Goal: Task Accomplishment & Management: Use online tool/utility

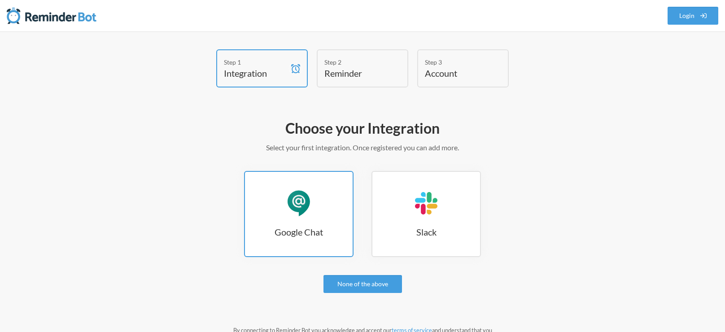
click at [271, 203] on link "Google Chat Google Chat" at bounding box center [298, 214] width 109 height 86
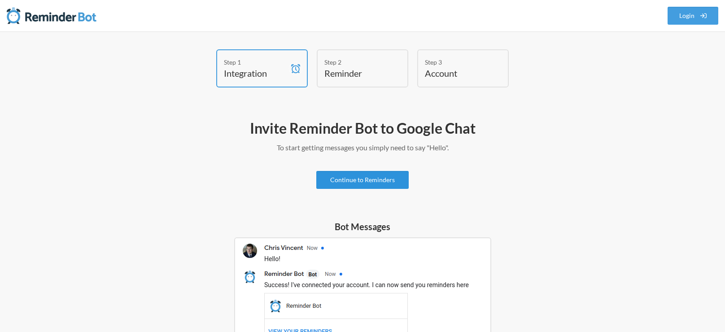
click at [368, 184] on link "Continue to Reminders" at bounding box center [362, 180] width 92 height 18
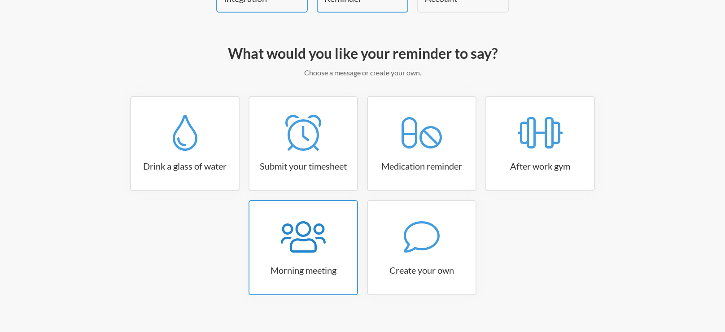
scroll to position [86, 0]
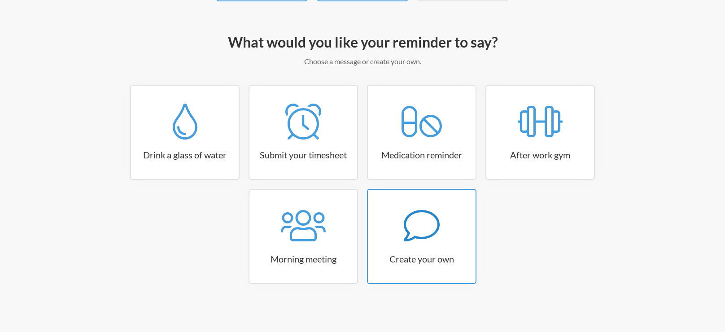
click at [416, 231] on icon at bounding box center [422, 226] width 36 height 36
select select "07:30:00"
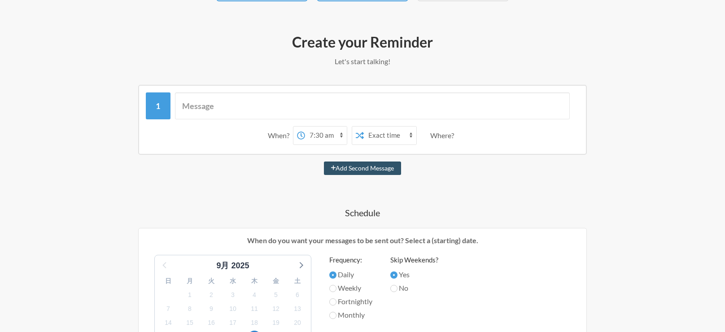
click at [382, 135] on select "Exact time Random time" at bounding box center [390, 136] width 52 height 18
click at [364, 127] on select "Exact time Random time" at bounding box center [390, 136] width 52 height 18
click at [323, 137] on select "12:00 am 12:15 am 12:30 am 12:45 am 1:00 am 1:15 am 1:30 am 1:45 am 2:00 am 2:1…" at bounding box center [326, 136] width 42 height 18
click at [235, 183] on div "When? 12:00 am 12:15 am 12:30 am 12:45 am 1:00 am 1:15 am 1:30 am 1:45 am 2:00 …" at bounding box center [362, 334] width 520 height 498
click at [247, 102] on input "text" at bounding box center [372, 105] width 395 height 27
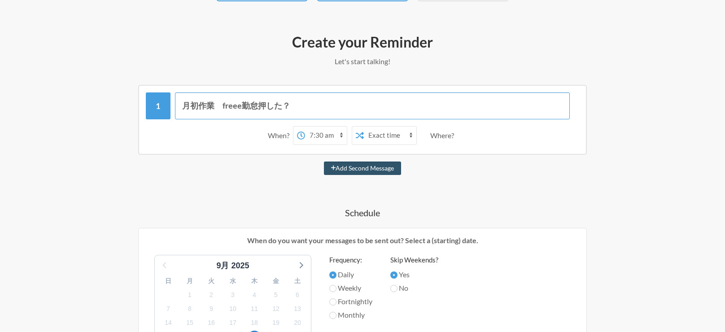
type input "月初作業　freee勤怠押した？"
click at [311, 134] on select "12:00 am 12:15 am 12:30 am 12:45 am 1:00 am 1:15 am 1:30 am 1:45 am 2:00 am 2:1…" at bounding box center [326, 136] width 42 height 18
select select "09:00:00"
click at [305, 127] on select "12:00 am 12:15 am 12:30 am 12:45 am 1:00 am 1:15 am 1:30 am 1:45 am 2:00 am 2:1…" at bounding box center [326, 136] width 42 height 18
click at [263, 195] on div "月初作業　freee勤怠押した？ When? 12:00 am 12:15 am 12:30 am 12:45 am 1:00 am 1:15 am 1:30…" at bounding box center [362, 334] width 520 height 498
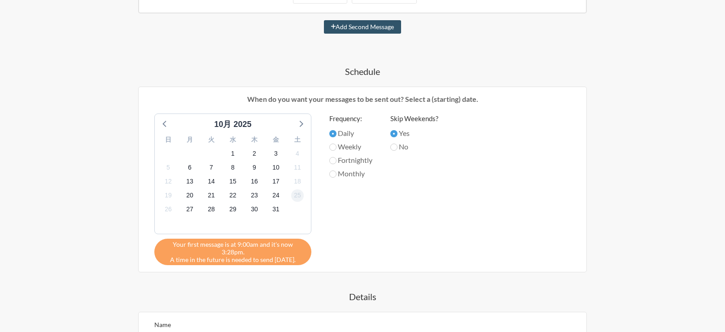
scroll to position [229, 0]
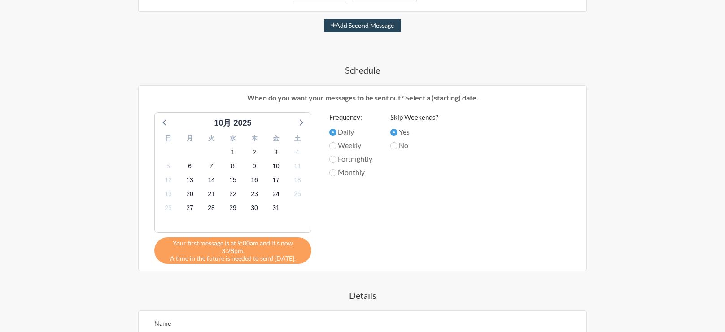
click at [359, 27] on button "Add Second Message" at bounding box center [363, 25] width 78 height 13
select select "10:00:00"
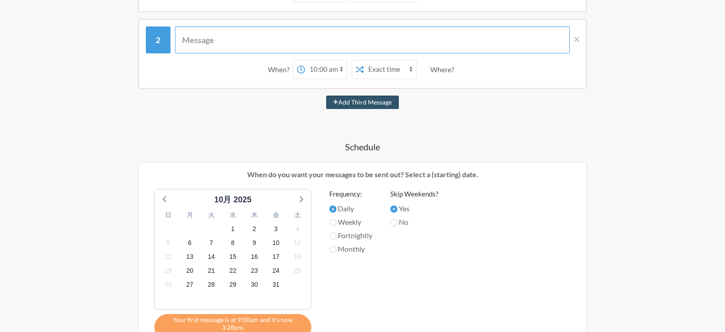
click at [310, 43] on input "text" at bounding box center [372, 39] width 395 height 27
click at [578, 40] on icon at bounding box center [576, 39] width 5 height 8
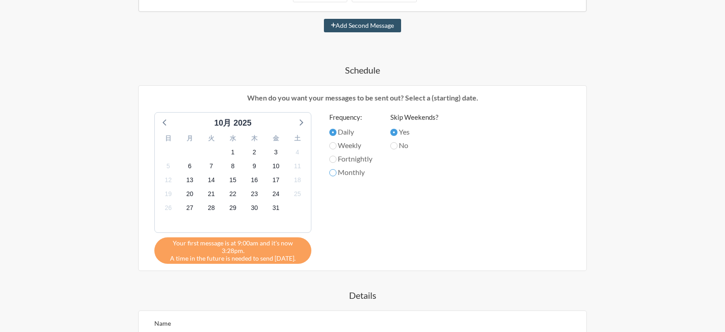
drag, startPoint x: 334, startPoint y: 168, endPoint x: 336, endPoint y: 189, distance: 21.1
click at [334, 169] on input "Monthly" at bounding box center [332, 172] width 7 height 7
radio input "true"
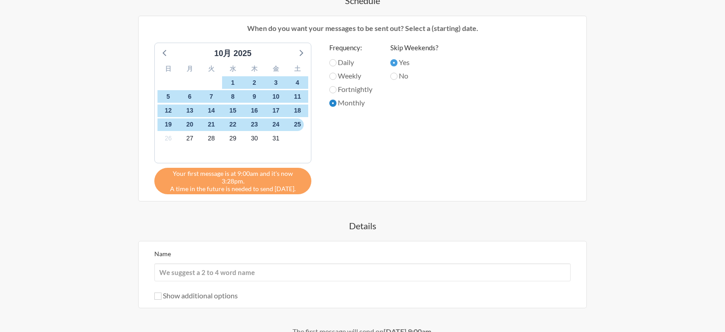
scroll to position [299, 0]
click at [275, 136] on span "31" at bounding box center [276, 138] width 13 height 13
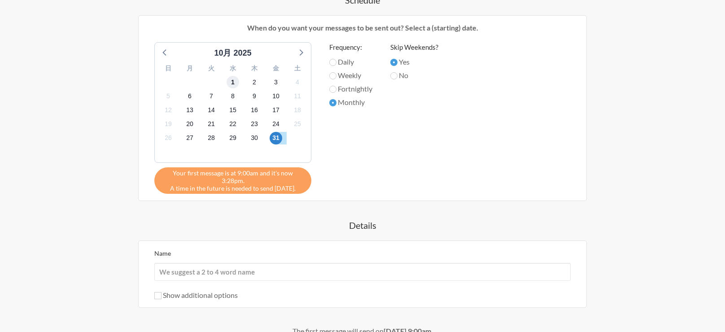
click at [232, 80] on span "1" at bounding box center [233, 82] width 13 height 13
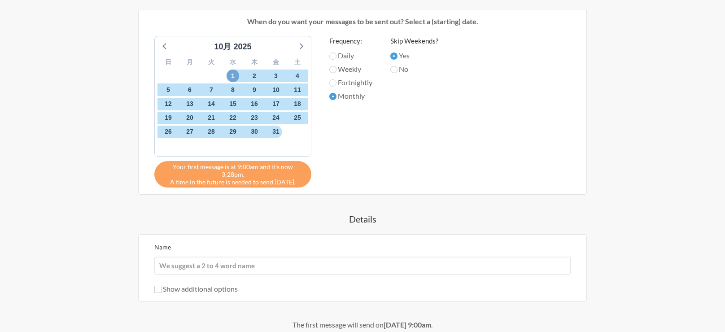
scroll to position [308, 0]
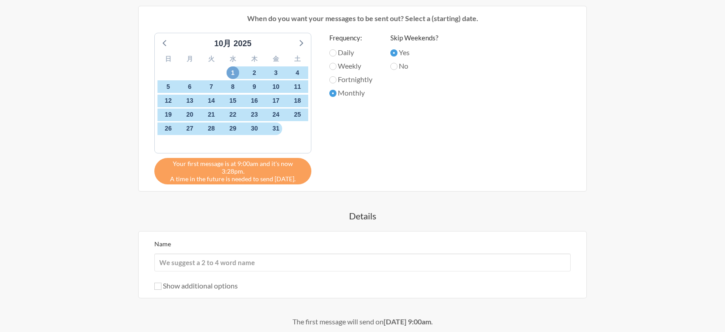
click at [232, 70] on span "1" at bounding box center [233, 72] width 13 height 13
click at [299, 50] on div "日 月 火 水 木 金 土 28 29 30 1 2 3 4 5 6 7 8 9 10 11 12 13 14 15 16 17 18 19 20 21 22…" at bounding box center [233, 101] width 156 height 103
click at [294, 48] on div "10月 2025" at bounding box center [232, 44] width 147 height 12
click at [166, 39] on icon at bounding box center [165, 43] width 12 height 12
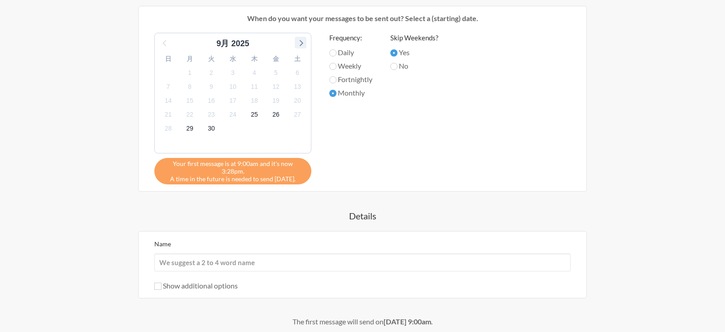
click at [301, 44] on icon at bounding box center [301, 43] width 12 height 12
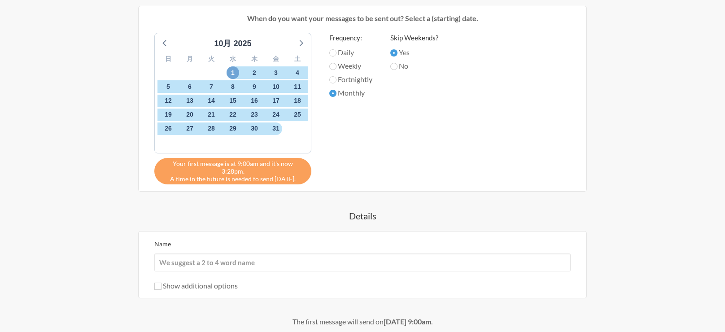
click at [230, 72] on span "1" at bounding box center [233, 72] width 13 height 13
click at [332, 52] on input "Daily" at bounding box center [332, 52] width 7 height 7
radio input "true"
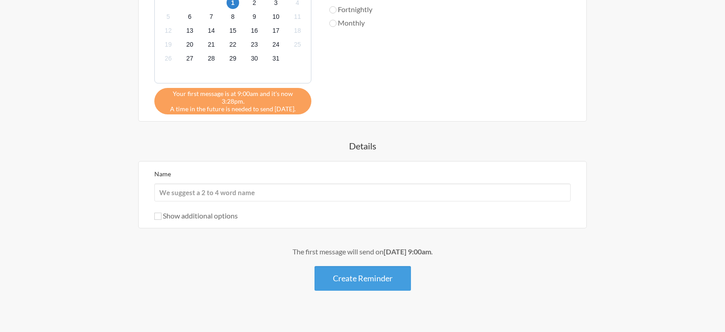
scroll to position [381, 0]
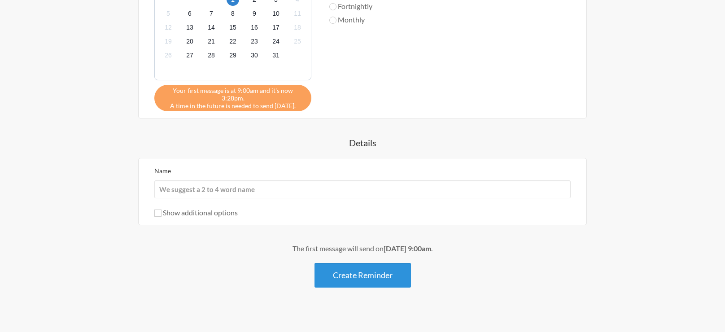
click at [351, 266] on button "Create Reminder" at bounding box center [362, 275] width 96 height 25
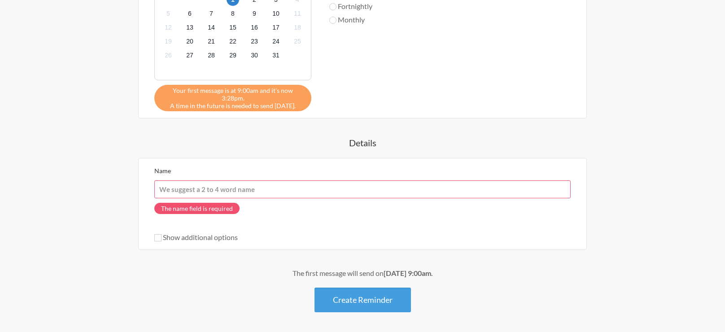
click at [252, 183] on input "Name" at bounding box center [362, 189] width 416 height 18
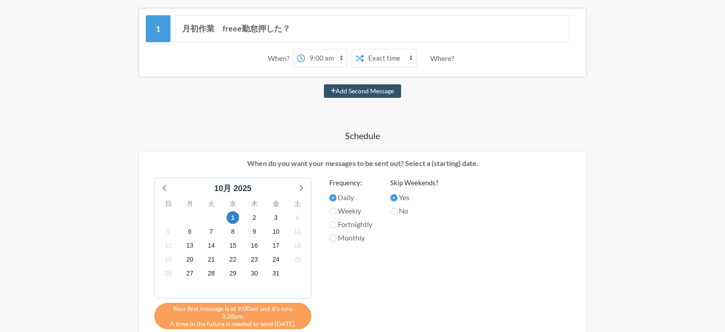
scroll to position [162, 0]
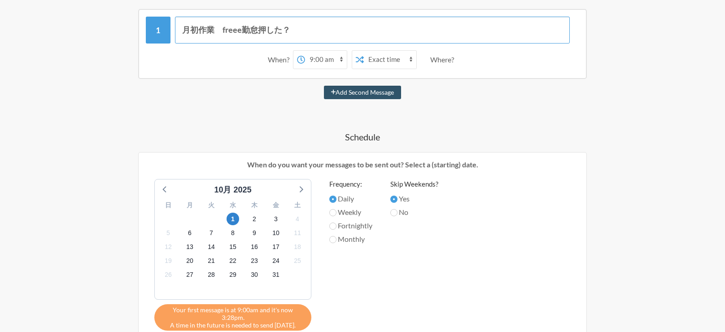
click at [232, 32] on input "月初作業　freee勤怠押した？" at bounding box center [372, 30] width 395 height 27
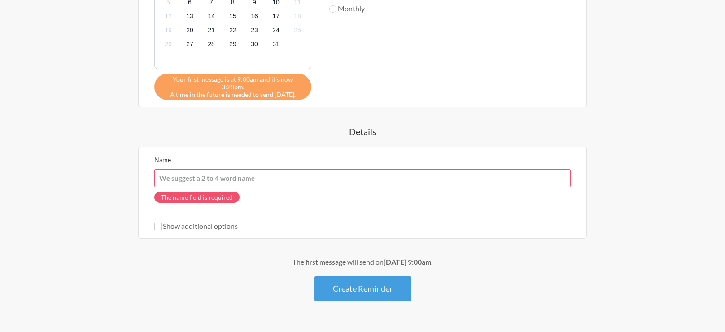
scroll to position [406, 0]
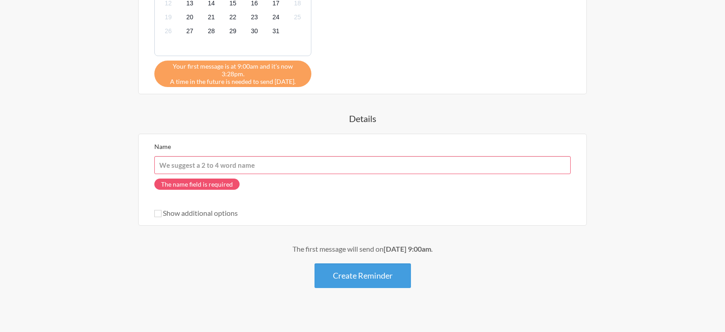
click at [220, 157] on input "Name" at bounding box center [362, 165] width 416 height 18
paste input "月初作業　freee勤怠押した？"
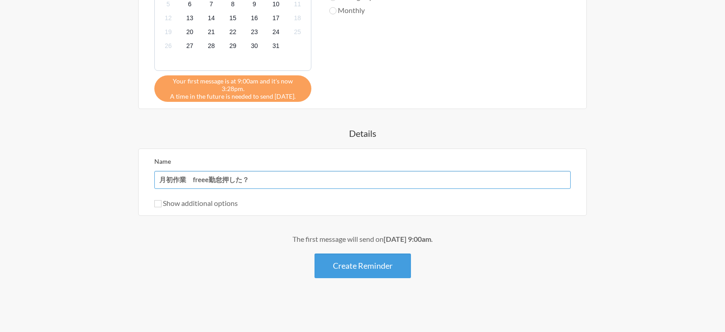
scroll to position [381, 0]
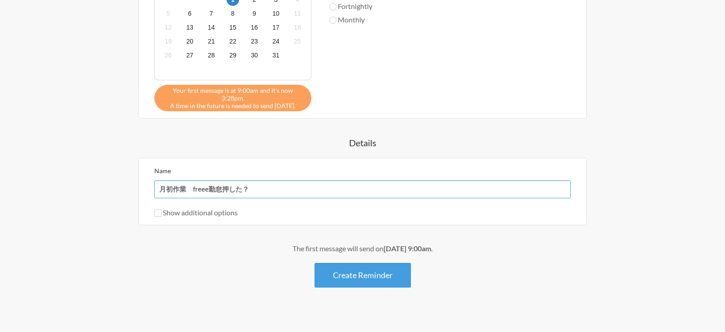
type input "月初作業　freee勤怠押した？"
click at [158, 210] on input "Show additional options" at bounding box center [157, 213] width 7 height 7
checkbox input "true"
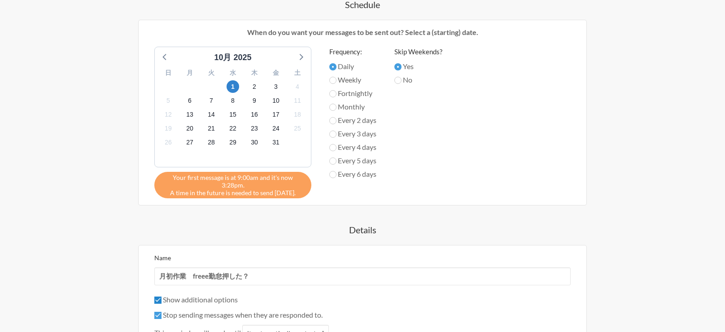
scroll to position [295, 0]
click at [332, 170] on input "Every 6 days" at bounding box center [332, 173] width 7 height 7
radio input "true"
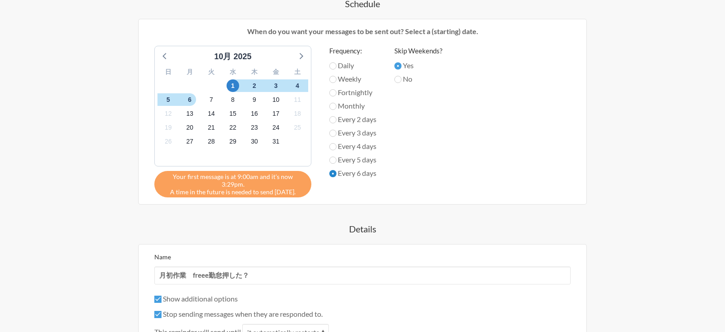
click at [332, 170] on input "Every 6 days" at bounding box center [332, 173] width 7 height 7
click at [332, 67] on input "Daily" at bounding box center [332, 65] width 7 height 7
radio input "true"
click at [332, 67] on input "Daily" at bounding box center [332, 65] width 7 height 7
click at [331, 107] on input "Monthly" at bounding box center [332, 106] width 7 height 7
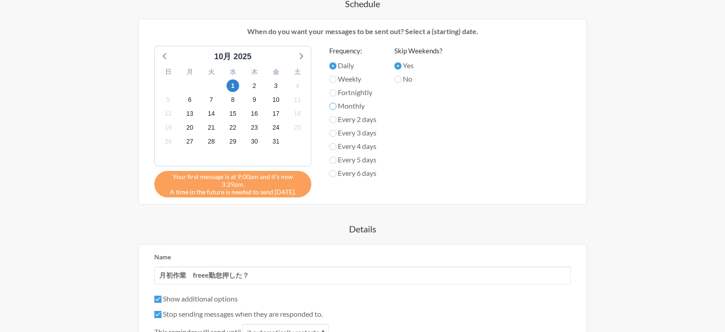
radio input "true"
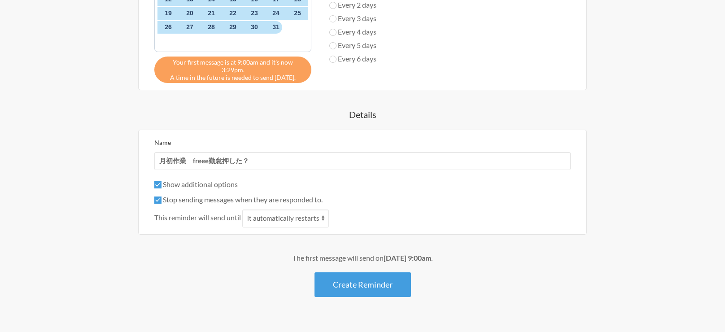
scroll to position [419, 0]
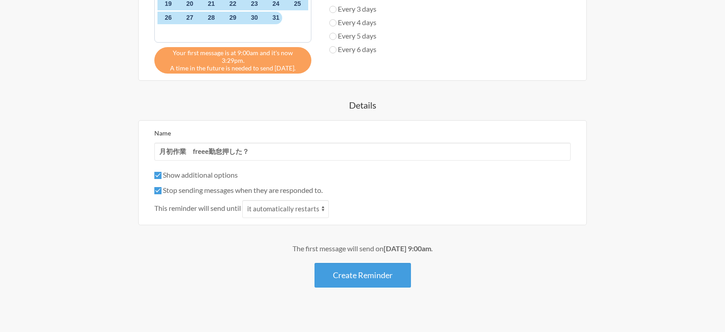
click at [159, 186] on div "Show additional options Hide this reminder from calendars Stop sending messages…" at bounding box center [362, 194] width 416 height 48
click at [159, 187] on input "Stop sending messages when they are responded to." at bounding box center [157, 190] width 7 height 7
click at [157, 187] on input "Stop sending messages when they are responded to." at bounding box center [157, 190] width 7 height 7
checkbox input "true"
click at [156, 172] on input "Show additional options" at bounding box center [157, 175] width 7 height 7
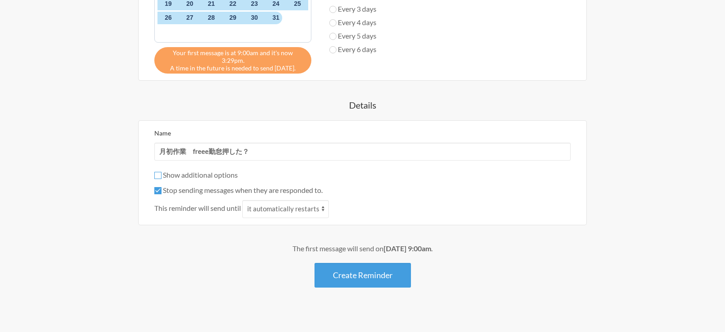
scroll to position [381, 0]
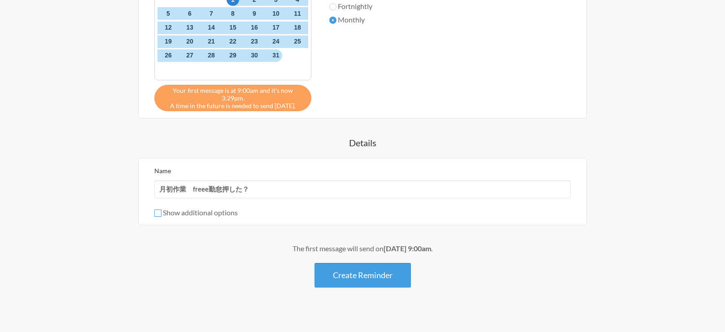
click at [159, 210] on input "Show additional options" at bounding box center [157, 213] width 7 height 7
checkbox input "true"
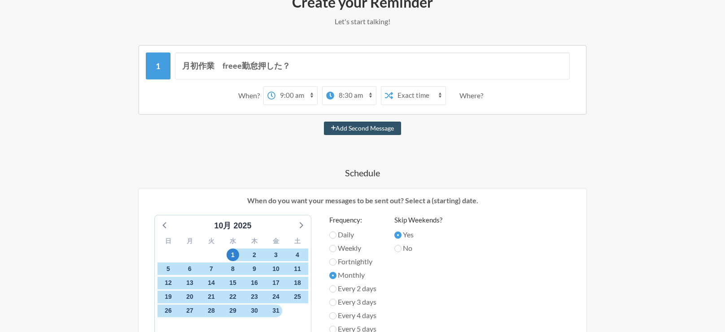
scroll to position [126, 0]
click at [411, 90] on select "Exact time Random time" at bounding box center [419, 96] width 52 height 18
click at [407, 87] on select "Exact time Random time" at bounding box center [419, 96] width 52 height 18
click at [412, 92] on select "Exact time Random time" at bounding box center [433, 96] width 52 height 18
select select "false"
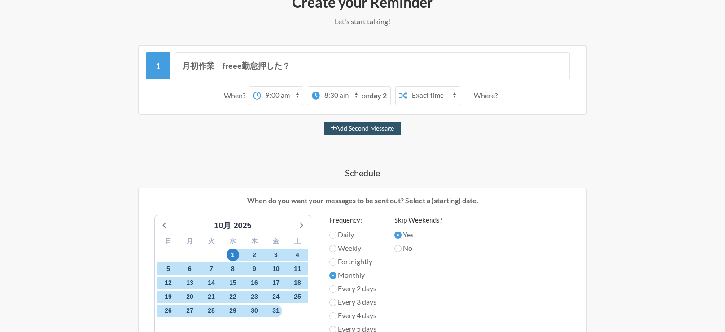
click at [407, 87] on select "Exact time Random time" at bounding box center [433, 96] width 52 height 18
click at [376, 99] on strong "day 2" at bounding box center [378, 95] width 17 height 9
click at [353, 96] on select "12:00 am 12:15 am 12:30 am 12:45 am 1:00 am 1:15 am 1:30 am 1:45 am 2:00 am 2:1…" at bounding box center [341, 96] width 42 height 18
drag, startPoint x: 454, startPoint y: 160, endPoint x: 460, endPoint y: 171, distance: 12.5
click at [454, 161] on div "月初作業　freee勤怠押した？ When? 12:00 am 12:15 am 12:30 am 12:45 am 1:00 am 1:15 am 1:30…" at bounding box center [362, 313] width 520 height 536
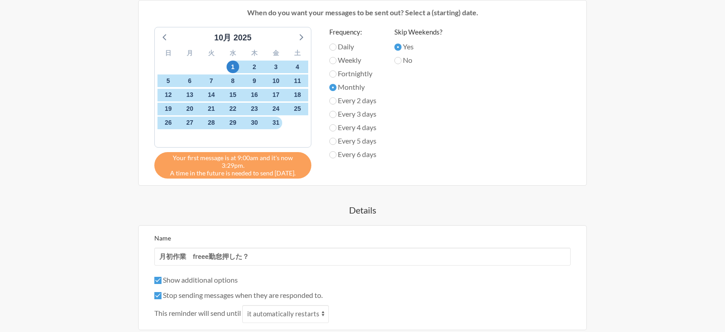
scroll to position [313, 0]
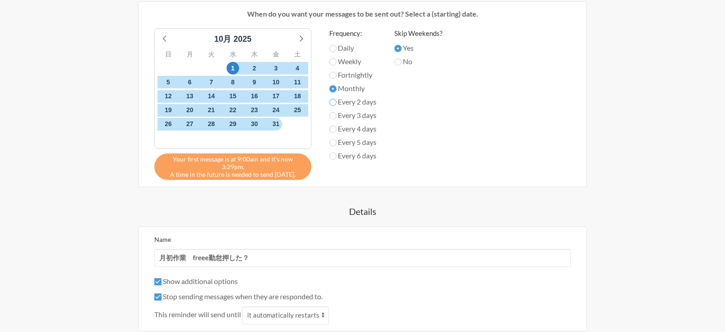
click at [331, 99] on input "Every 2 days" at bounding box center [332, 102] width 7 height 7
radio input "true"
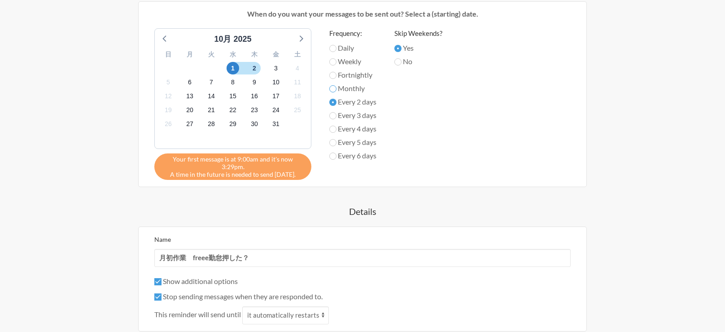
click at [335, 85] on input "Monthly" at bounding box center [332, 88] width 7 height 7
radio input "true"
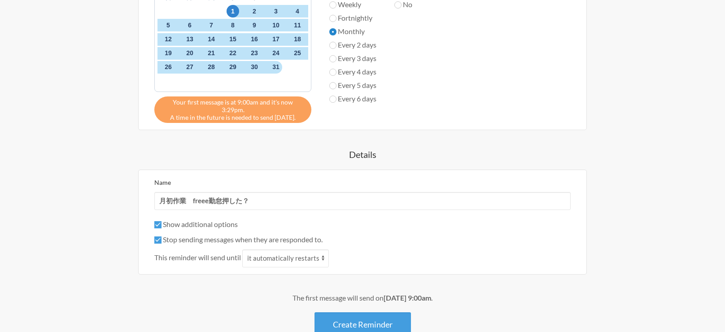
scroll to position [419, 0]
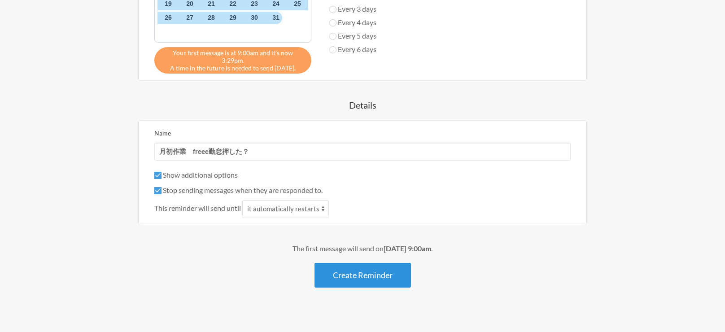
click at [368, 271] on button "Create Reminder" at bounding box center [362, 275] width 96 height 25
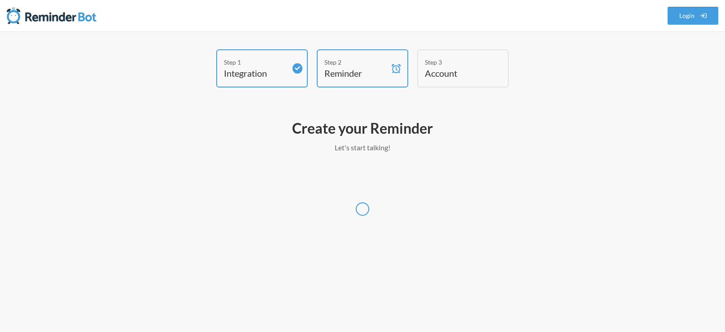
scroll to position [0, 0]
select select "Asia/Tokyo"
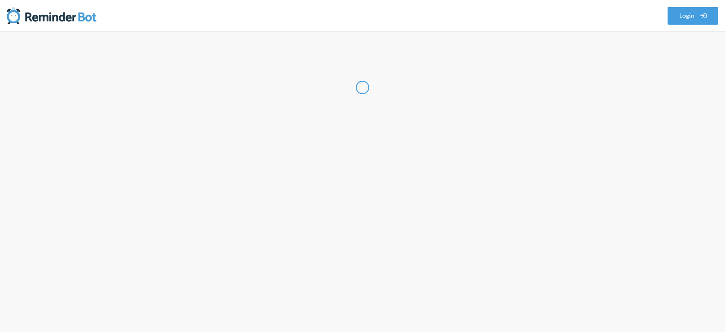
select select "JP"
